Goal: Information Seeking & Learning: Learn about a topic

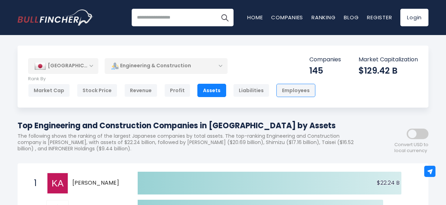
click at [283, 94] on div "Employees" at bounding box center [295, 90] width 39 height 13
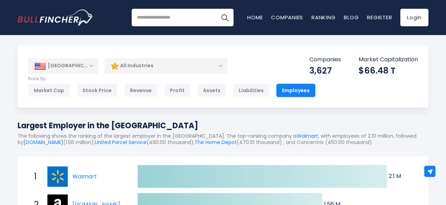
click at [158, 68] on div "All Industries" at bounding box center [166, 66] width 123 height 16
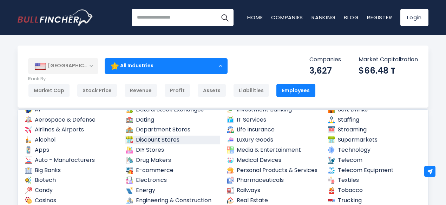
scroll to position [35, 0]
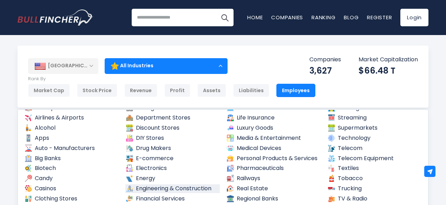
click at [170, 191] on link "Engineering & Construction" at bounding box center [172, 189] width 95 height 9
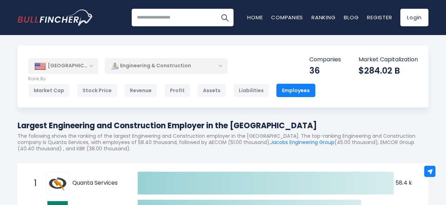
click at [91, 68] on div "[GEOGRAPHIC_DATA]" at bounding box center [63, 65] width 70 height 15
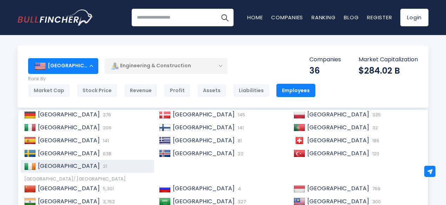
scroll to position [105, 0]
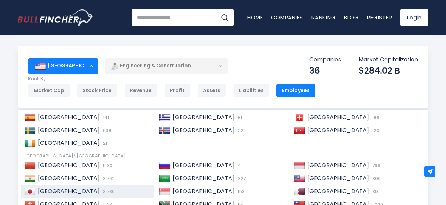
click at [101, 190] on span "3,780" at bounding box center [108, 191] width 14 height 7
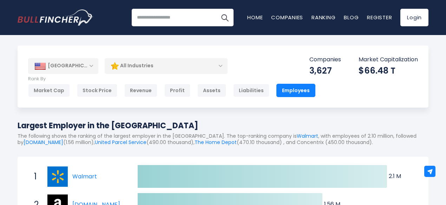
click at [90, 63] on div "[GEOGRAPHIC_DATA]" at bounding box center [63, 65] width 70 height 15
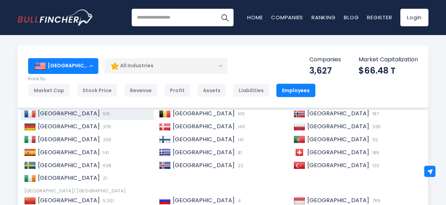
scroll to position [107, 0]
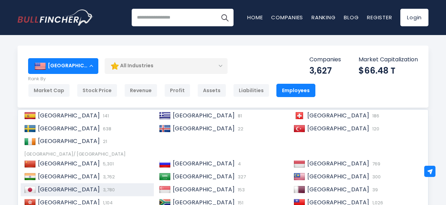
click at [101, 187] on span "3,780" at bounding box center [108, 190] width 14 height 7
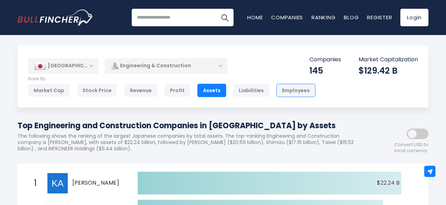
click at [276, 91] on div "Employees" at bounding box center [295, 90] width 39 height 13
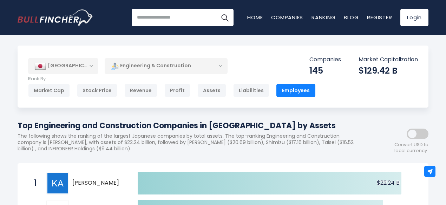
click at [280, 89] on div "Employees" at bounding box center [295, 90] width 39 height 13
click at [243, 91] on div "Liabilities" at bounding box center [251, 90] width 36 height 13
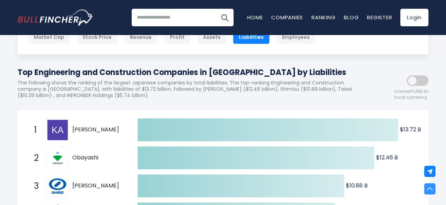
scroll to position [35, 0]
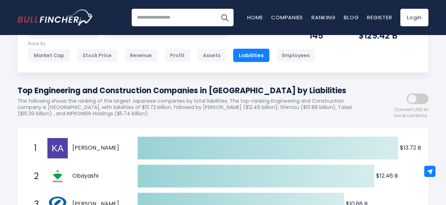
click at [423, 100] on span at bounding box center [417, 99] width 22 height 11
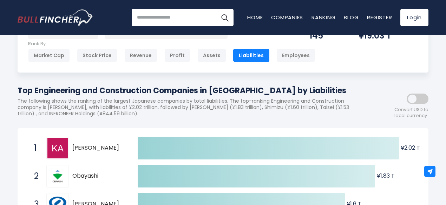
click at [409, 104] on span at bounding box center [417, 99] width 22 height 11
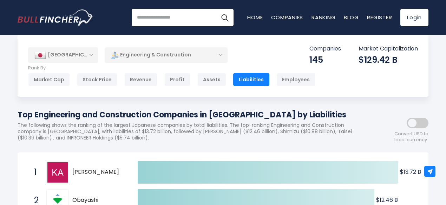
scroll to position [0, 0]
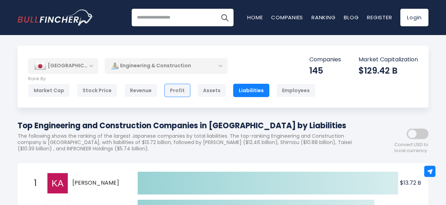
click at [168, 93] on div "Profit" at bounding box center [177, 90] width 26 height 13
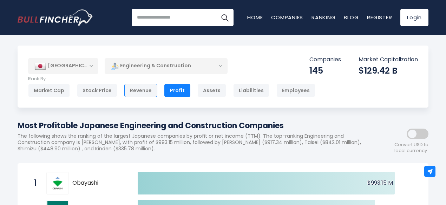
click at [135, 92] on div "Revenue" at bounding box center [140, 90] width 33 height 13
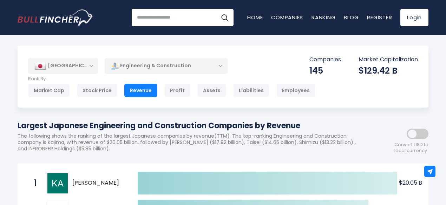
click at [85, 68] on div "[GEOGRAPHIC_DATA]" at bounding box center [63, 65] width 70 height 15
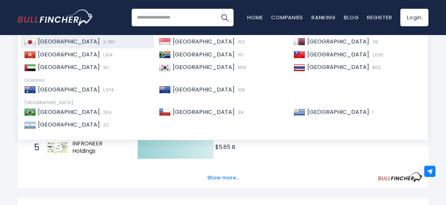
scroll to position [175, 0]
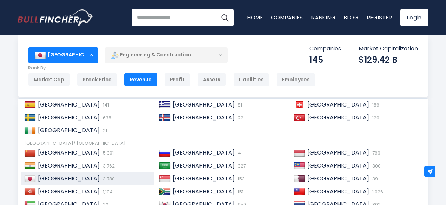
scroll to position [0, 0]
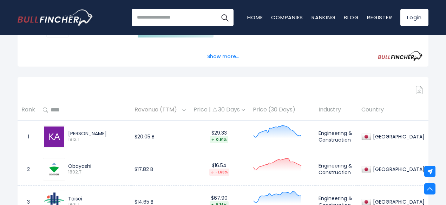
scroll to position [281, 0]
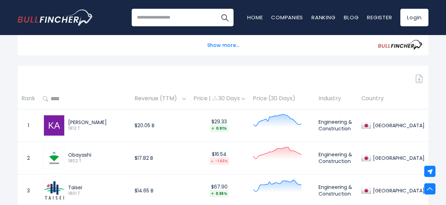
click at [186, 100] on img at bounding box center [184, 99] width 4 height 2
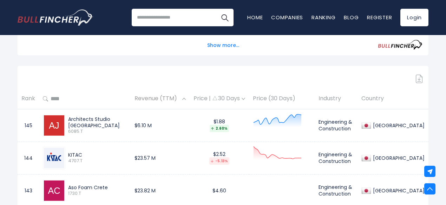
click at [186, 100] on img at bounding box center [184, 99] width 4 height 2
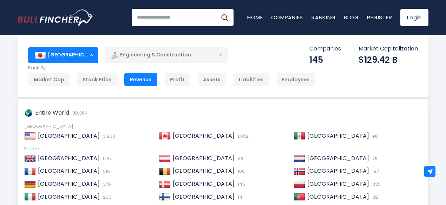
scroll to position [0, 0]
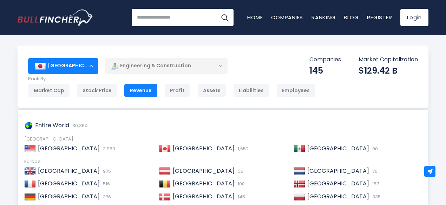
click at [88, 66] on div "[GEOGRAPHIC_DATA]" at bounding box center [63, 65] width 70 height 15
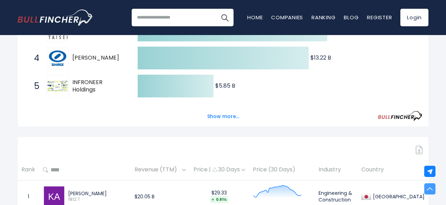
scroll to position [211, 0]
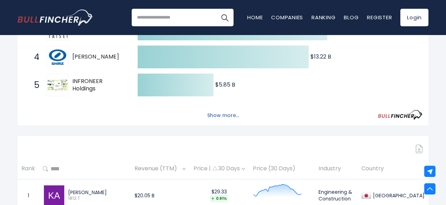
click at [218, 118] on button "Show more..." at bounding box center [223, 116] width 40 height 12
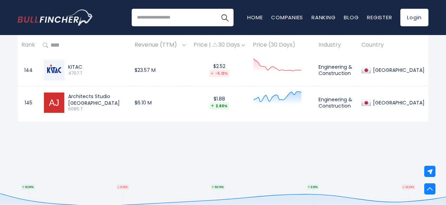
scroll to position [5158, 0]
